Goal: Information Seeking & Learning: Check status

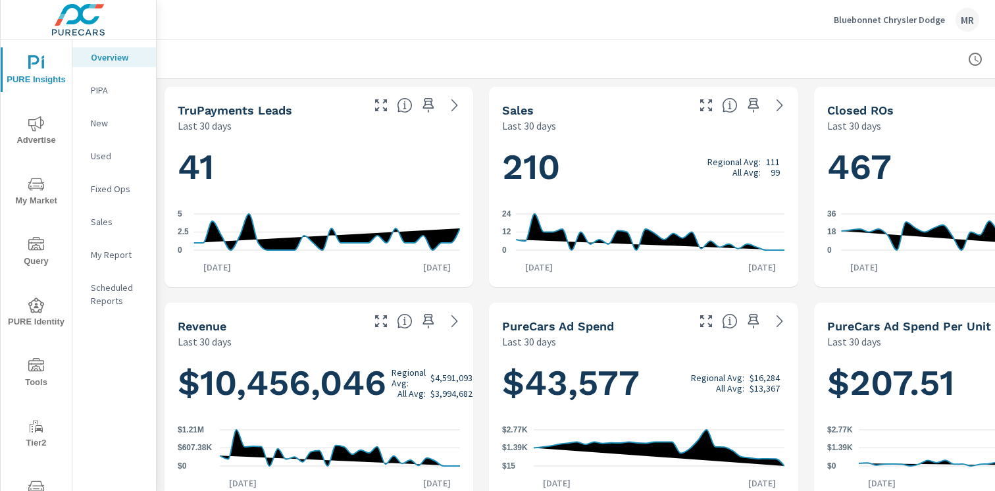
scroll to position [1, 0]
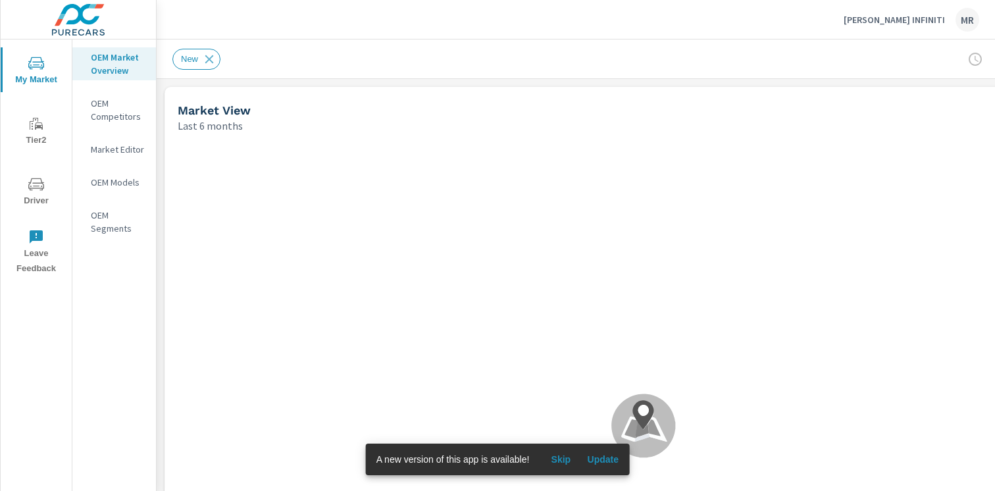
click at [598, 459] on span "Update" at bounding box center [603, 459] width 32 height 12
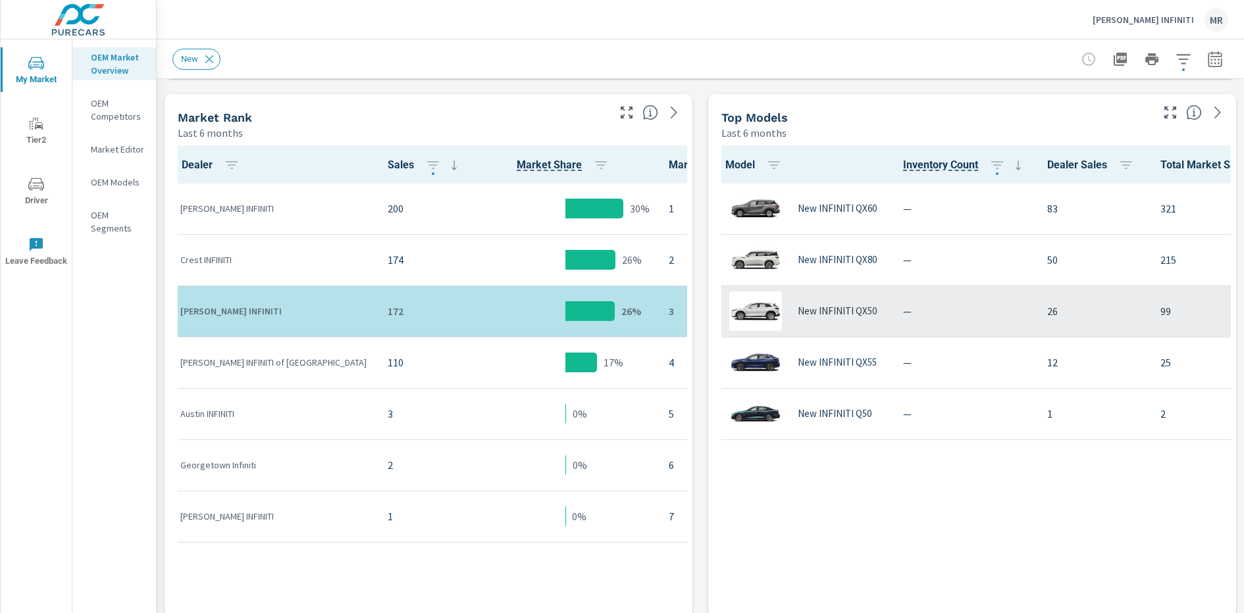
scroll to position [640, 0]
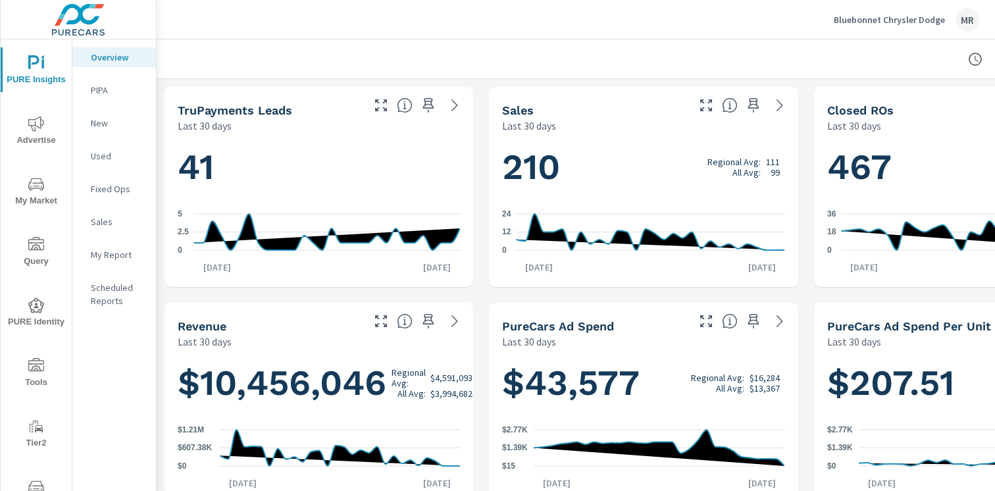
scroll to position [1, 0]
click at [51, 313] on span "PURE Identity" at bounding box center [36, 313] width 63 height 32
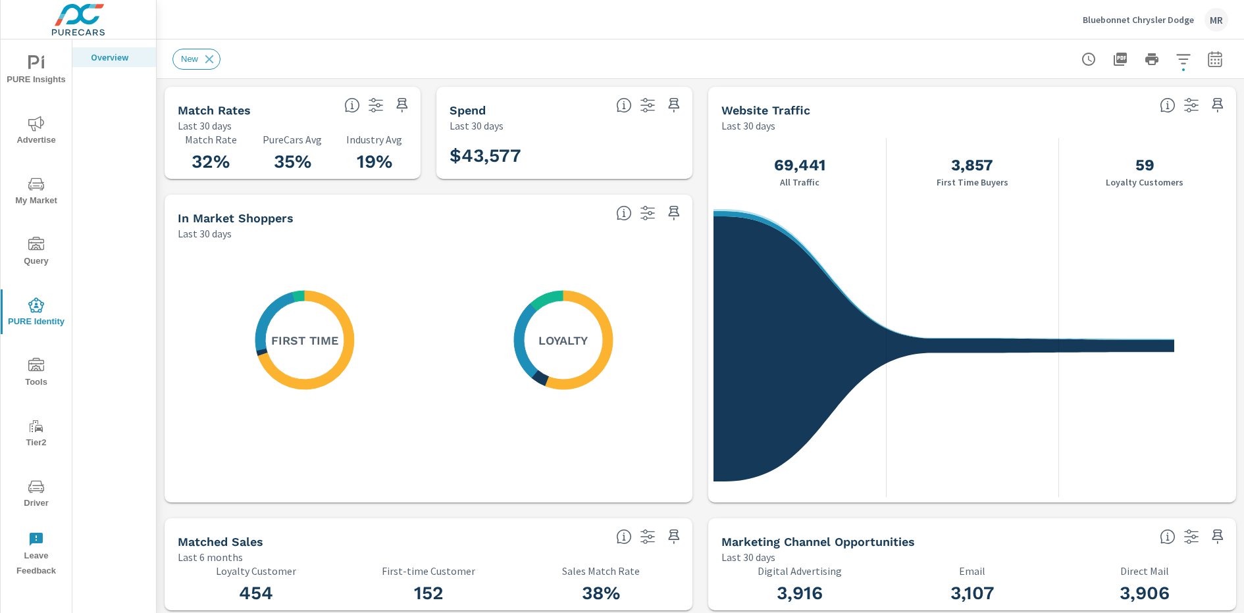
scroll to position [155, 0]
